Goal: Information Seeking & Learning: Understand process/instructions

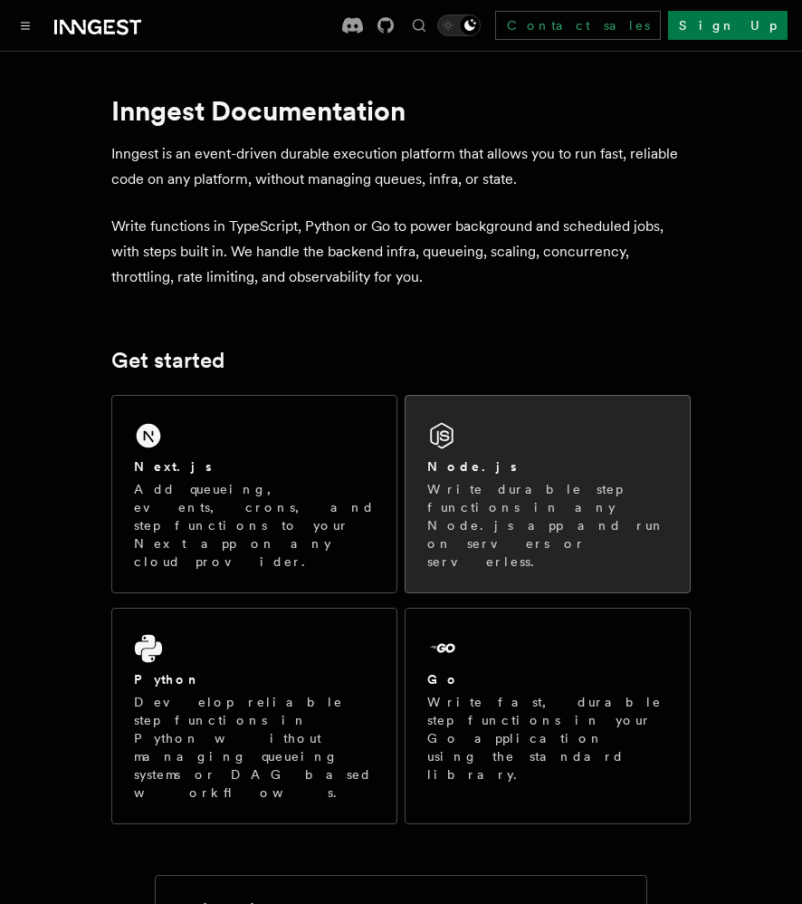
click at [543, 473] on div "Node.js" at bounding box center [548, 466] width 241 height 19
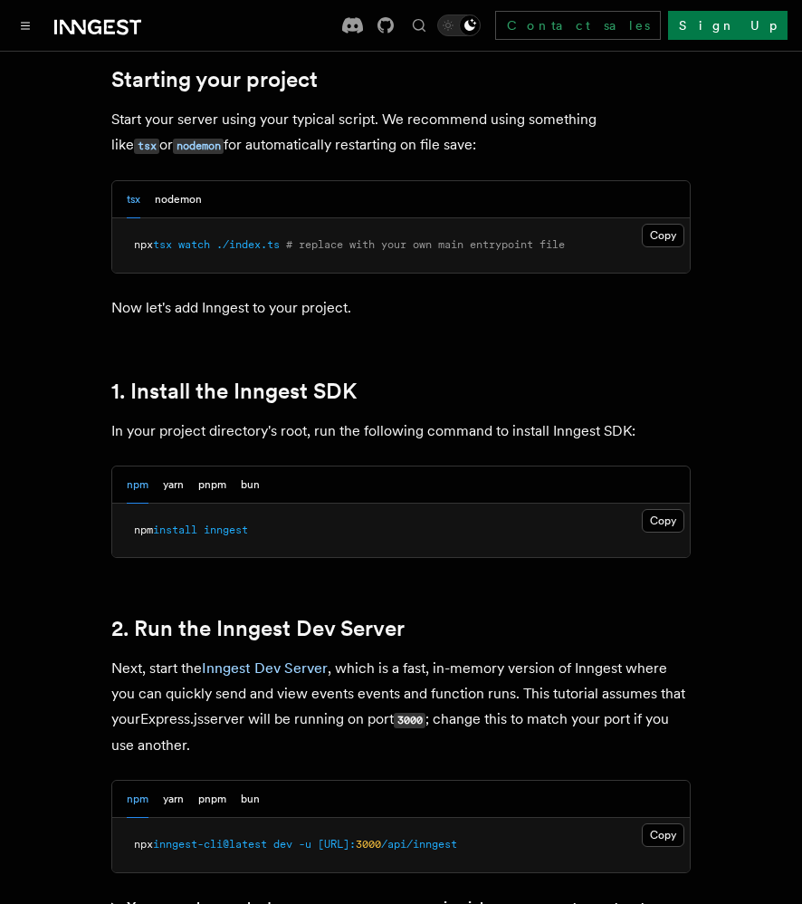
scroll to position [916, 0]
click at [677, 517] on button "Copy Copied" at bounding box center [663, 520] width 43 height 24
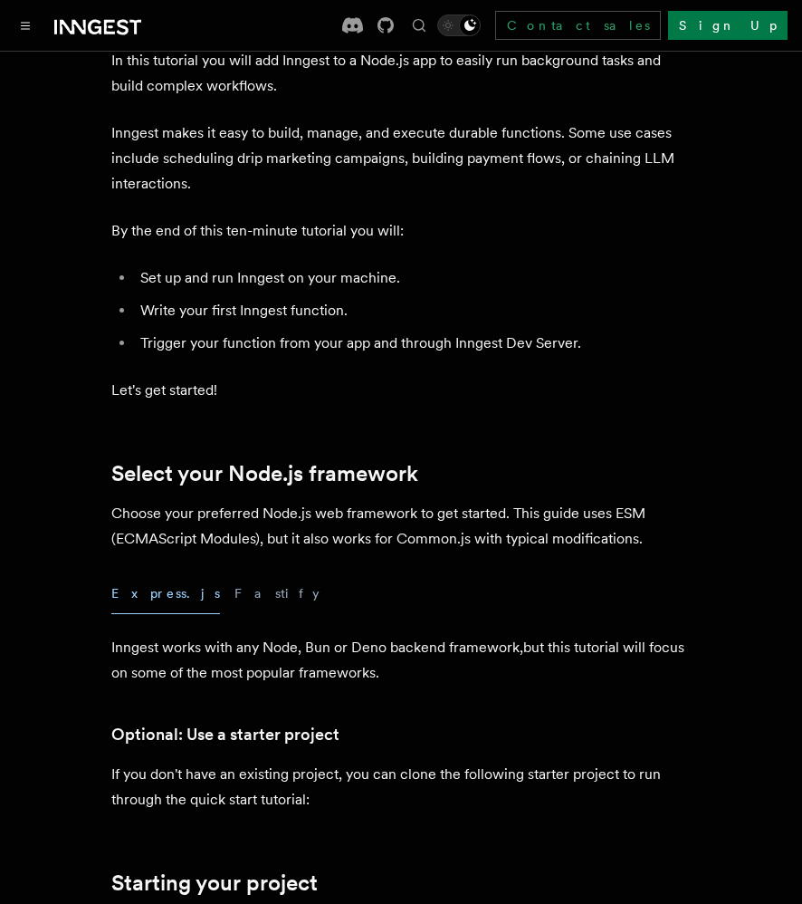
scroll to position [0, 0]
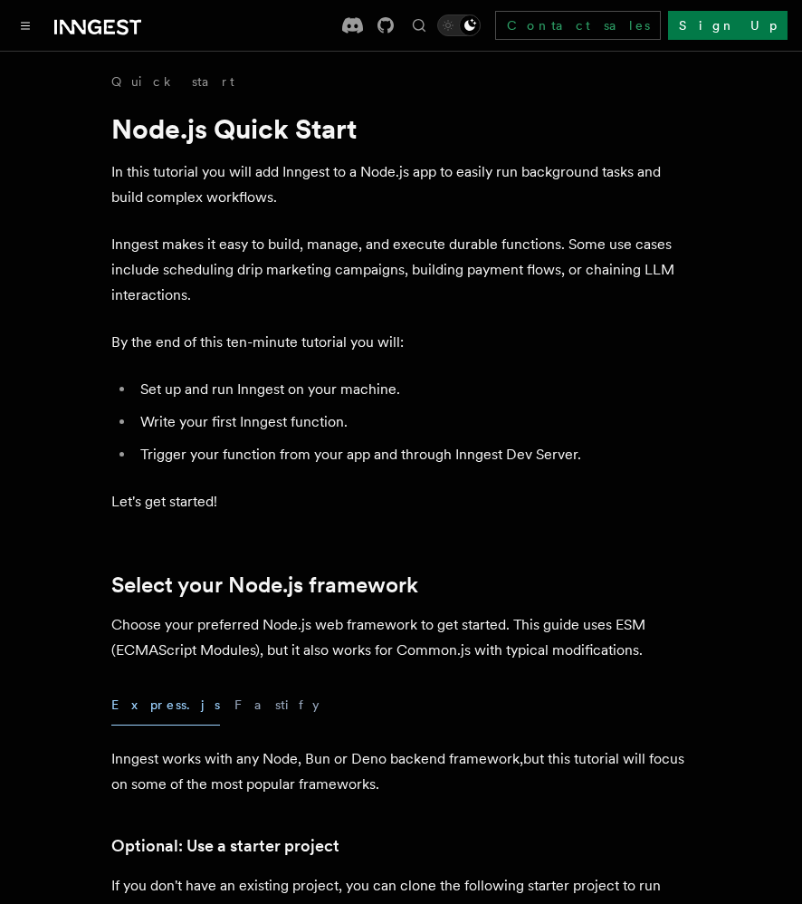
click at [82, 31] on icon at bounding box center [73, 27] width 26 height 14
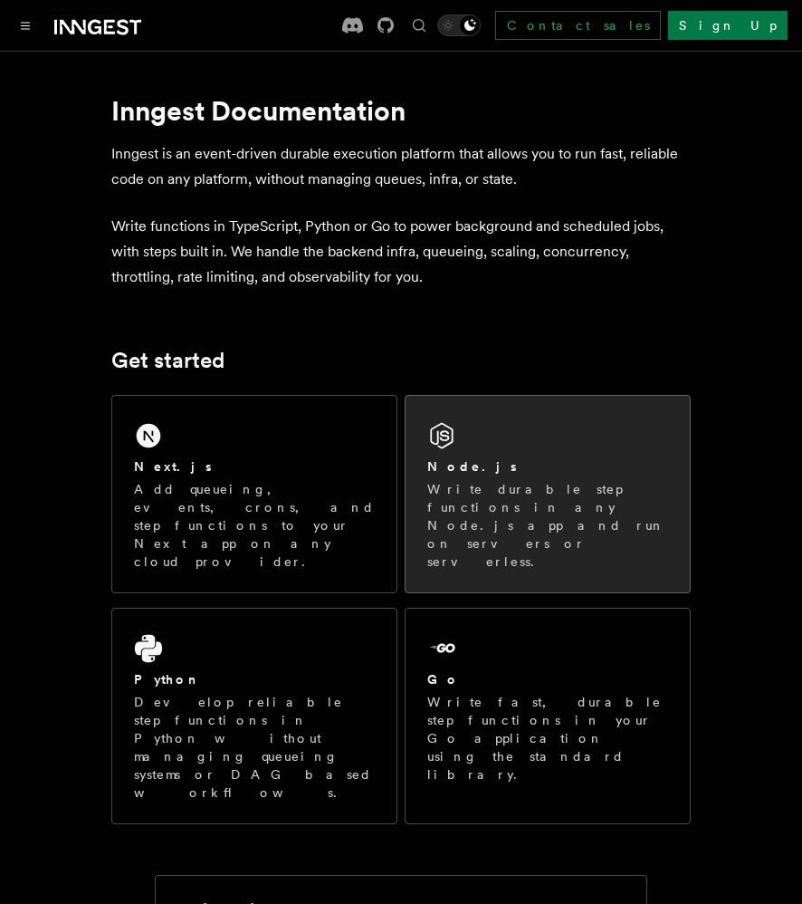
click at [517, 491] on p "Write durable step functions in any Node.js app and run on servers or serverles…" at bounding box center [548, 525] width 241 height 91
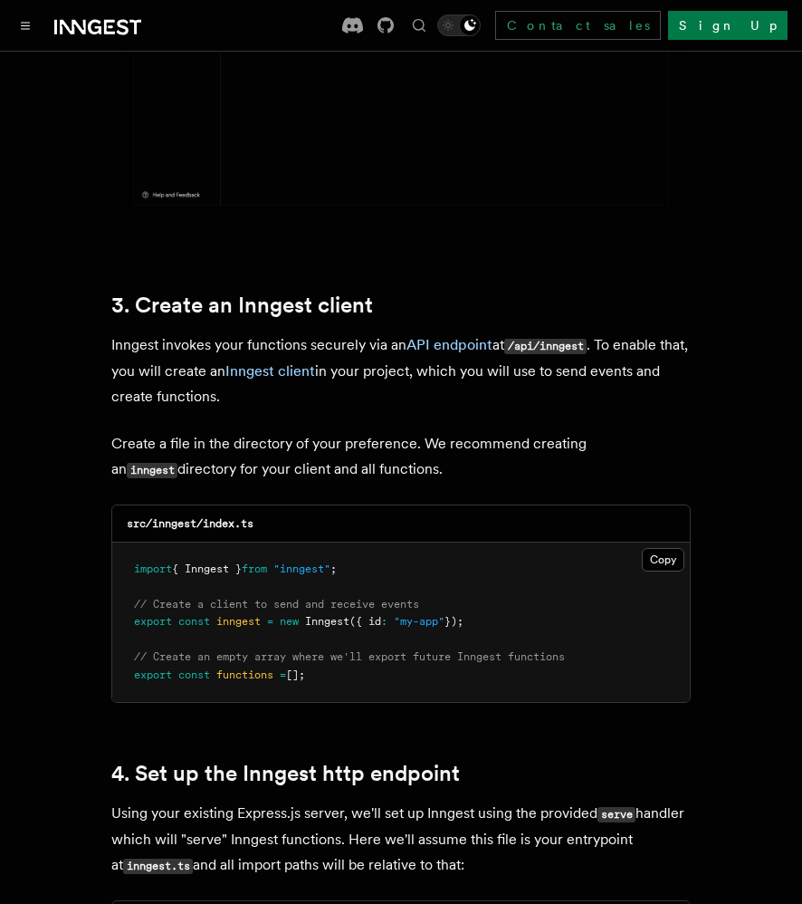
scroll to position [2097, 0]
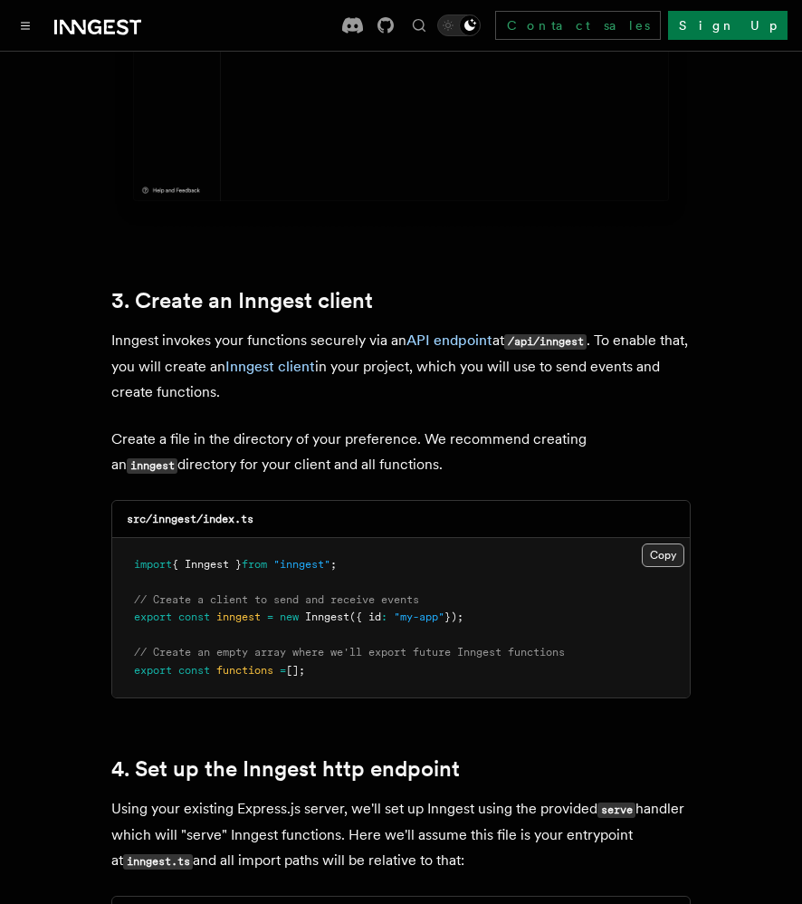
click at [664, 543] on button "Copy Copied" at bounding box center [663, 555] width 43 height 24
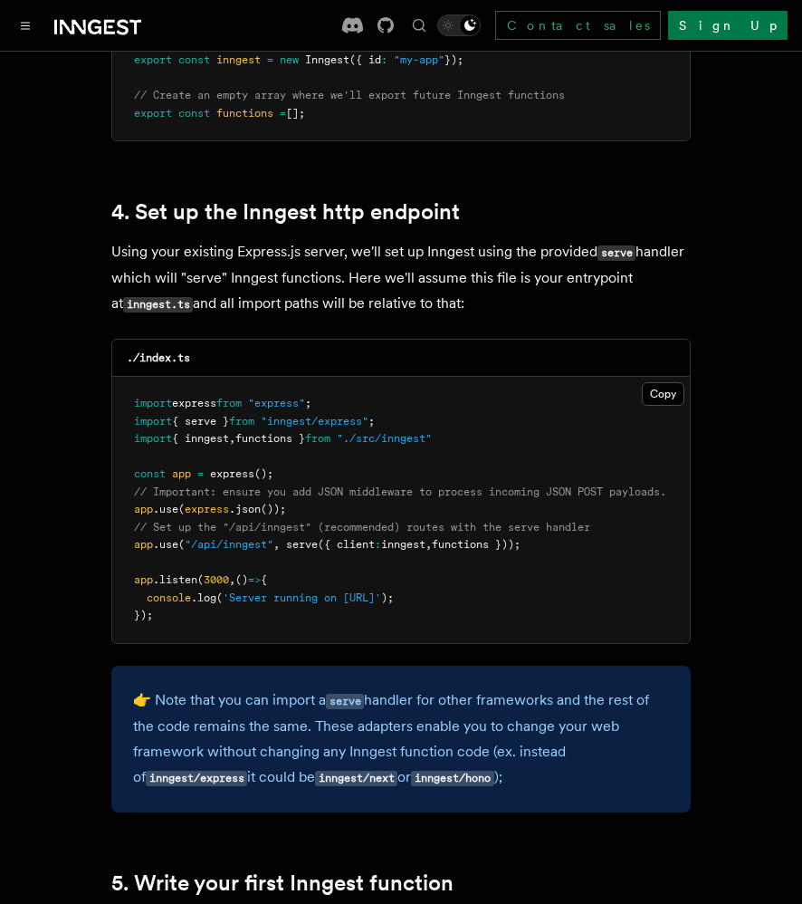
scroll to position [2656, 0]
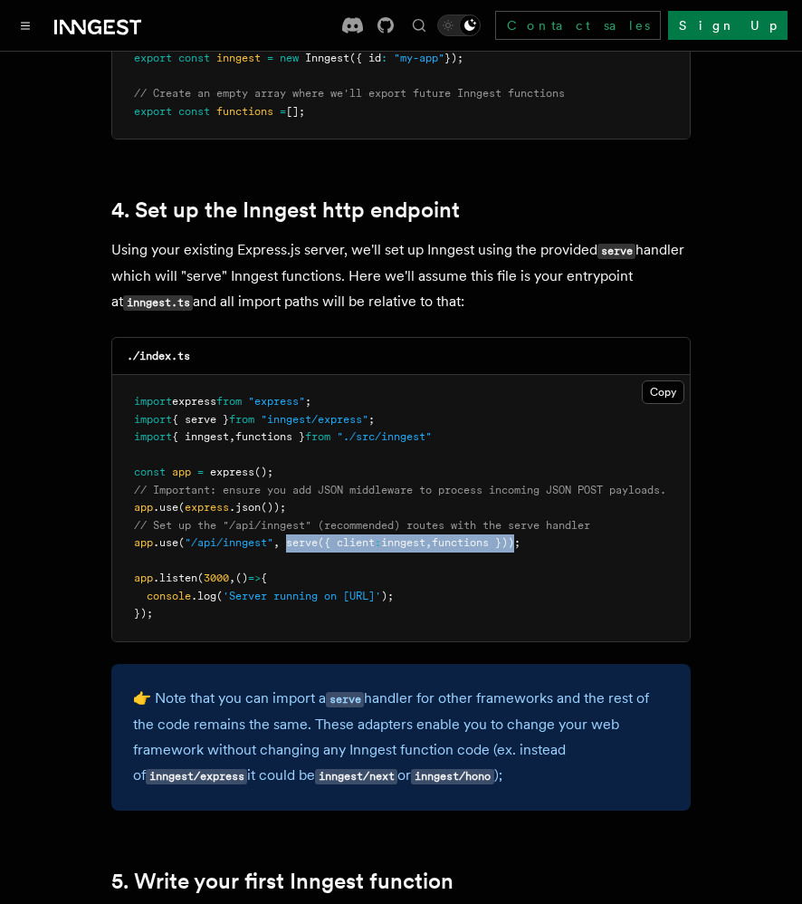
drag, startPoint x: 293, startPoint y: 524, endPoint x: 531, endPoint y: 522, distance: 238.2
click at [521, 536] on span "app .use ( "/api/inngest" , serve ({ client : inngest , functions }));" at bounding box center [327, 542] width 387 height 13
copy span "serve ({ client : inngest , functions })"
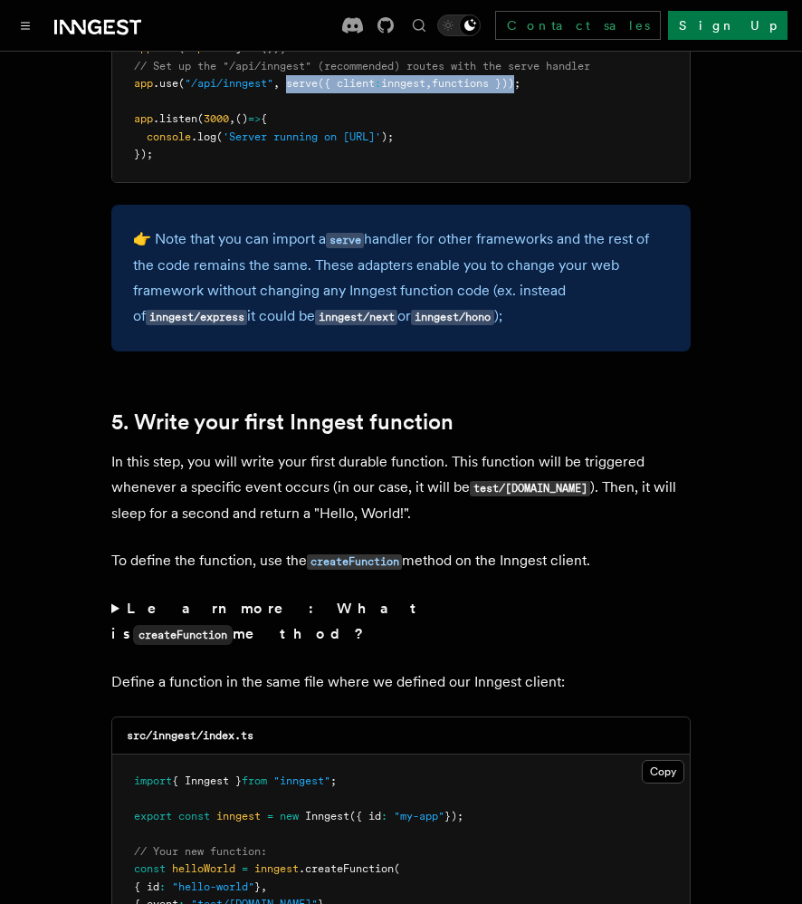
scroll to position [3465, 0]
